Goal: Task Accomplishment & Management: Use online tool/utility

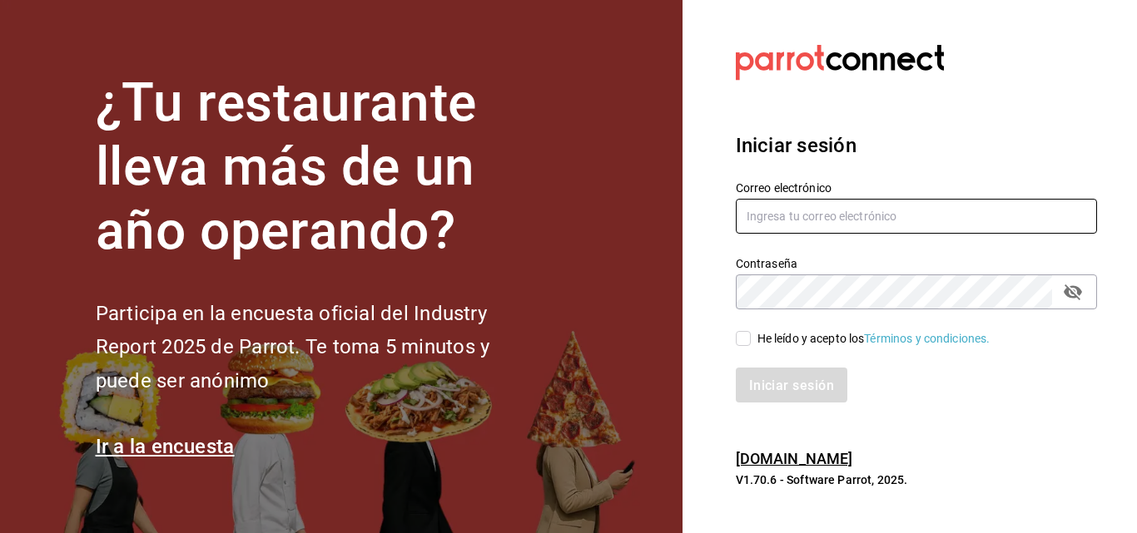
type input "marco.maynez@grupocosteno.com"
click at [744, 346] on input "He leído y acepto los Términos y condiciones." at bounding box center [743, 338] width 15 height 15
checkbox input "true"
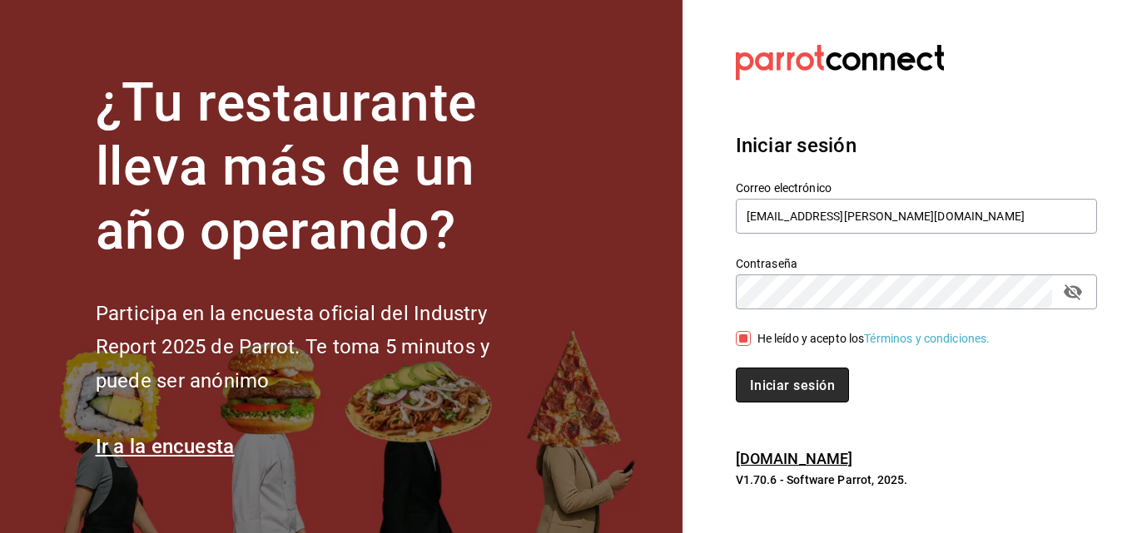
click at [768, 393] on font "Iniciar sesión" at bounding box center [792, 385] width 85 height 16
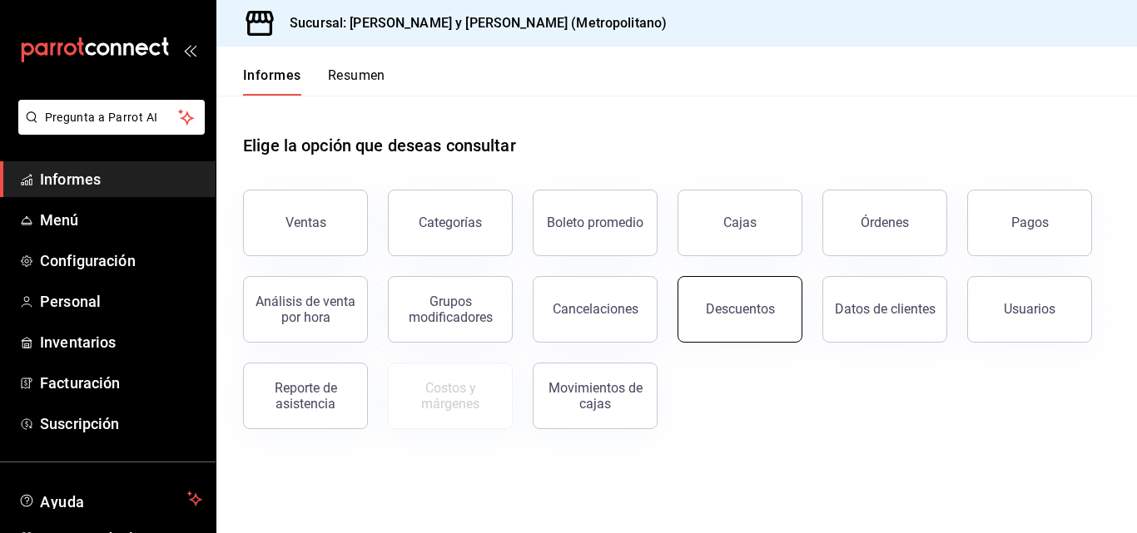
click at [710, 308] on font "Descuentos" at bounding box center [740, 309] width 69 height 16
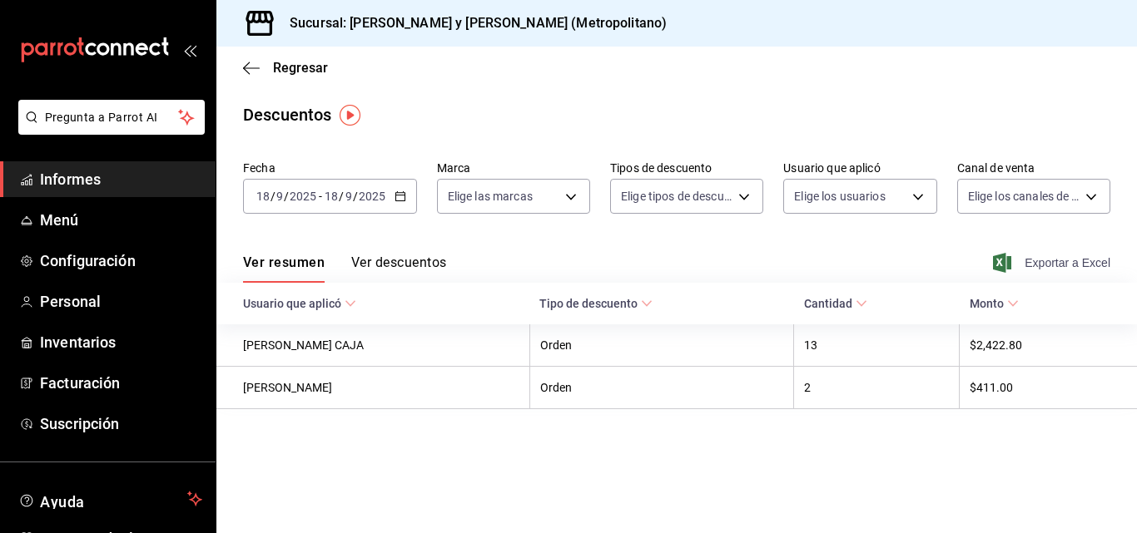
click at [1033, 267] on font "Exportar a Excel" at bounding box center [1067, 262] width 86 height 13
